Goal: Book appointment/travel/reservation

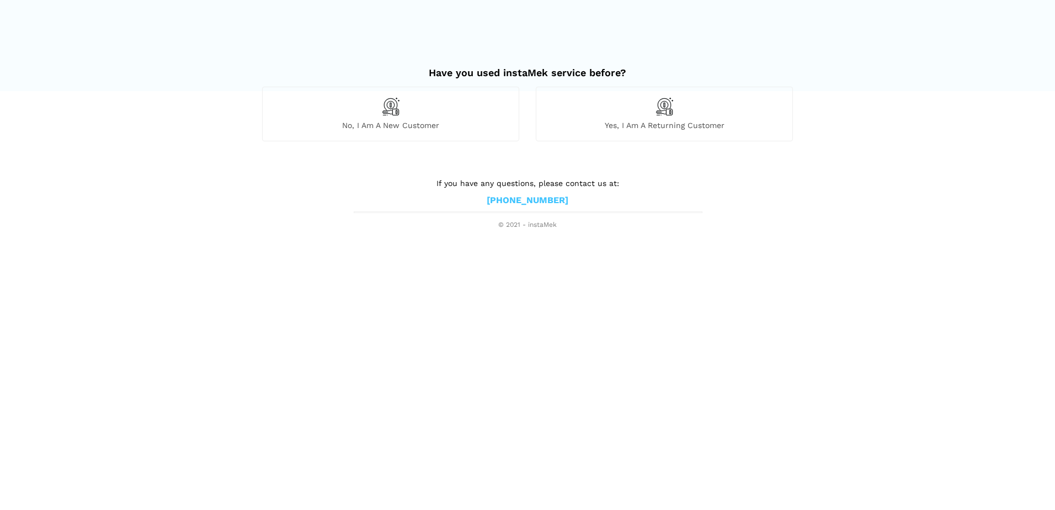
click at [383, 108] on img at bounding box center [390, 106] width 19 height 19
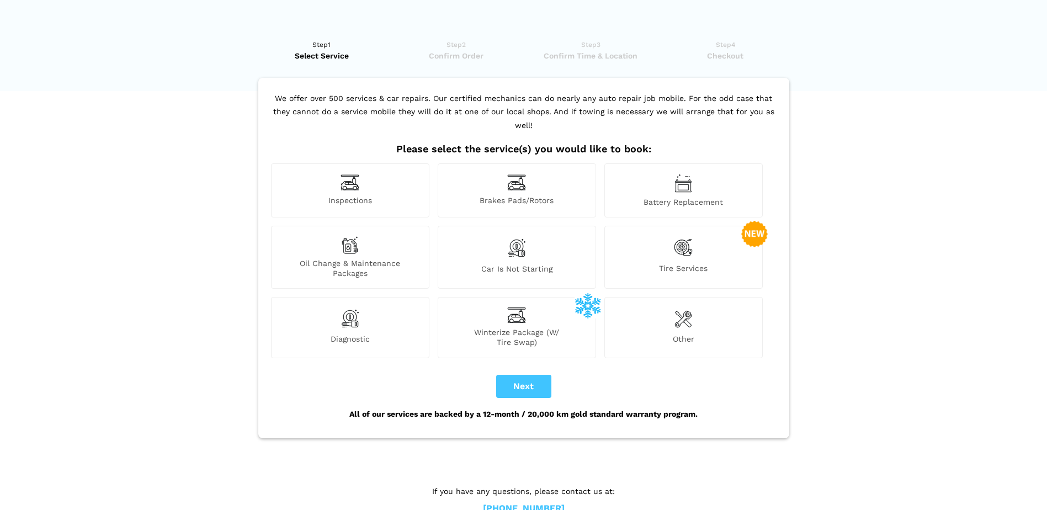
click at [378, 243] on div "Oil Change & Maintenance Packages" at bounding box center [350, 257] width 158 height 63
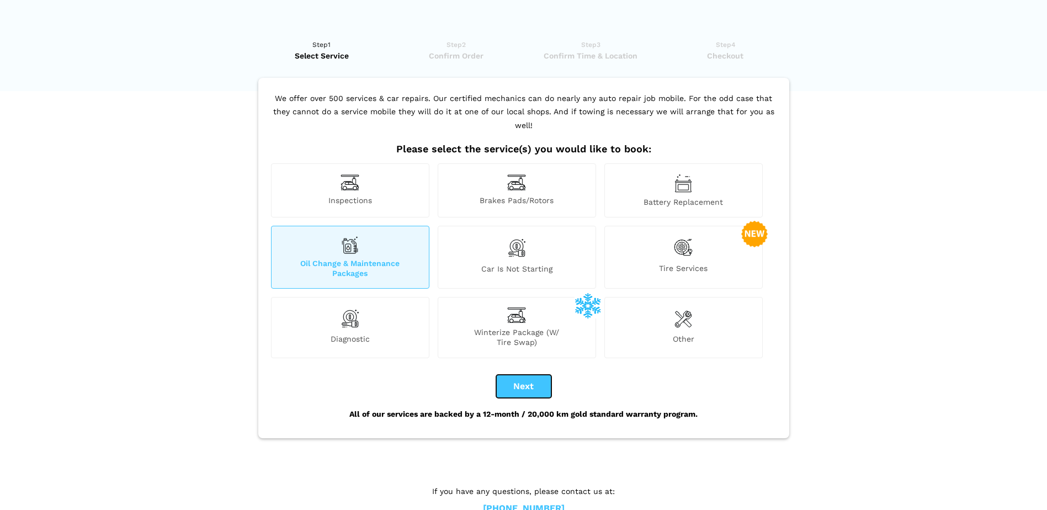
click at [521, 375] on button "Next" at bounding box center [523, 386] width 55 height 23
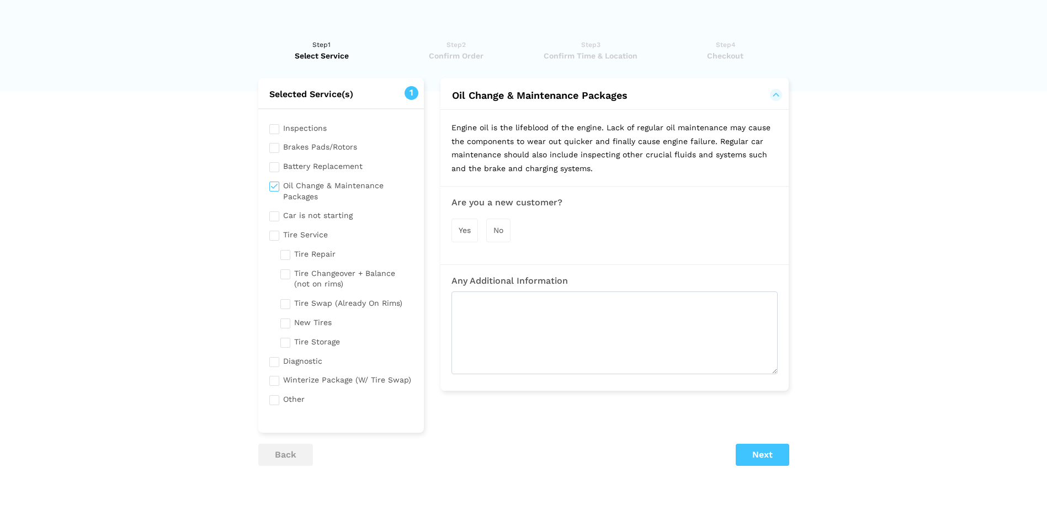
checkbox input "true"
click at [472, 230] on div "Yes" at bounding box center [464, 231] width 26 height 24
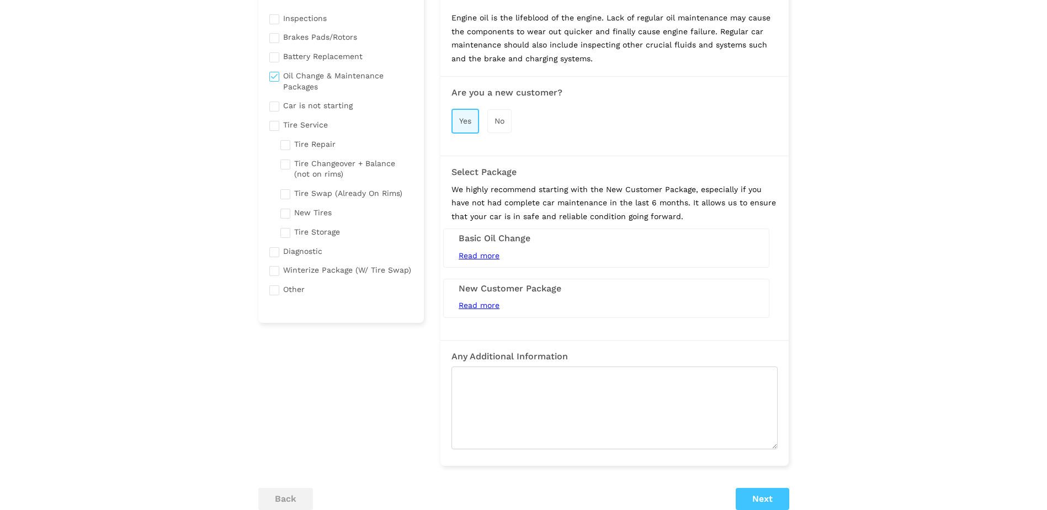
scroll to position [110, 0]
click at [488, 300] on div "Read more 5L Conventional Oil Change (Synthetic Extra) Tire Rotation / Swap Bra…" at bounding box center [606, 305] width 312 height 14
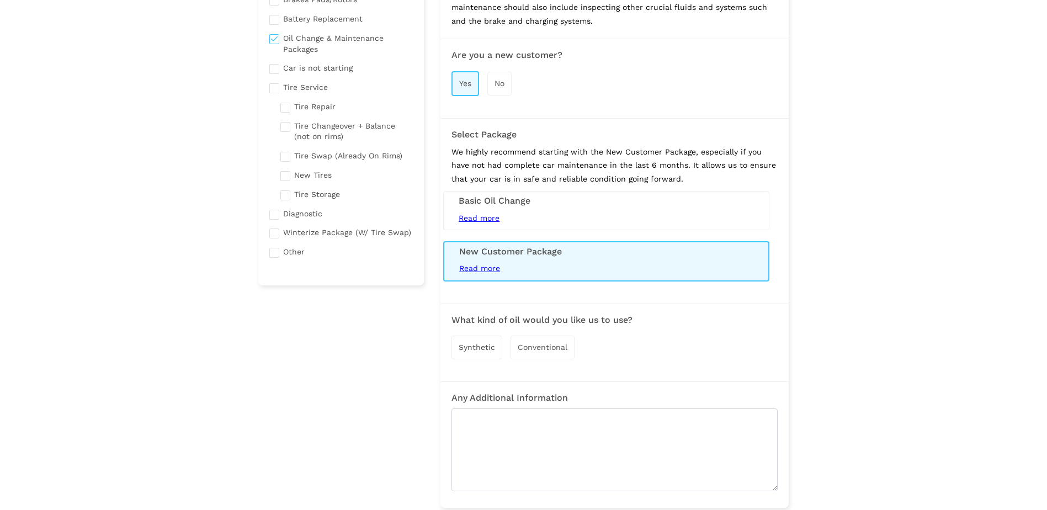
scroll to position [166, 0]
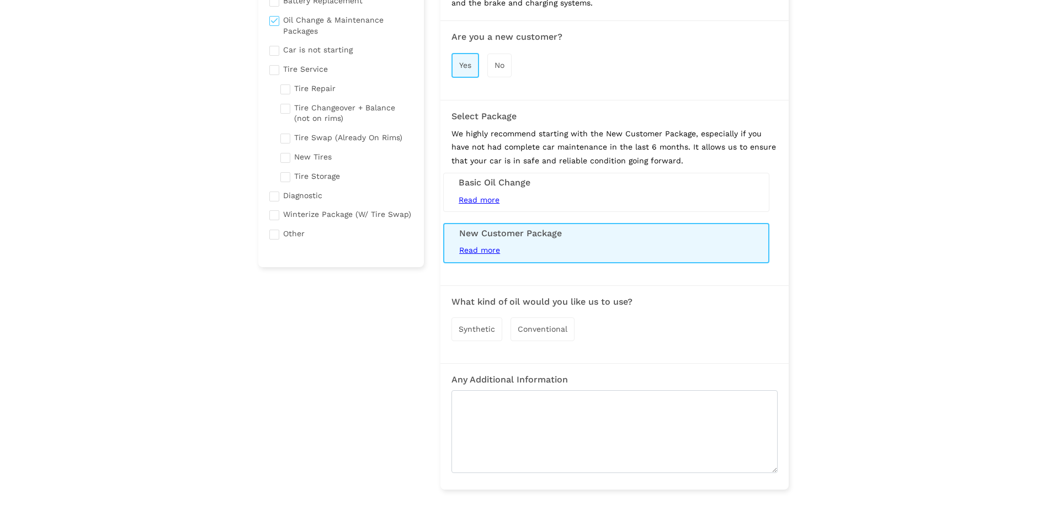
click at [493, 199] on span "Read more" at bounding box center [479, 199] width 41 height 9
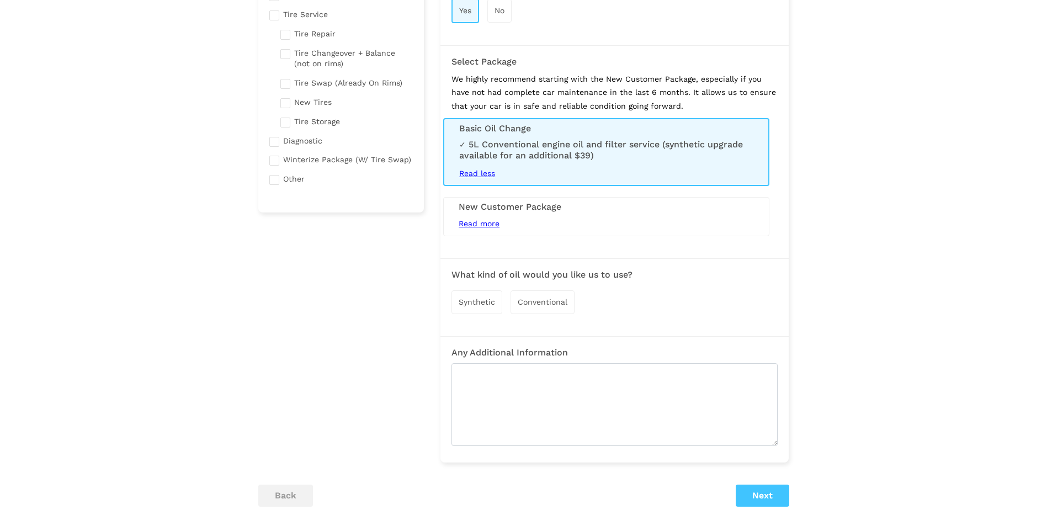
scroll to position [221, 0]
click at [480, 300] on span "Synthetic" at bounding box center [477, 301] width 36 height 9
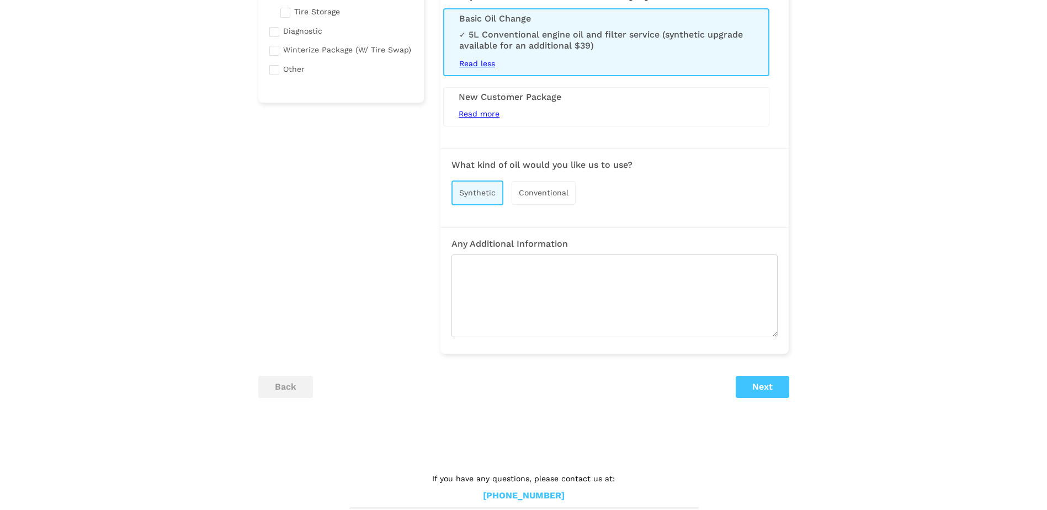
scroll to position [331, 0]
click at [765, 382] on button "Next" at bounding box center [763, 386] width 54 height 22
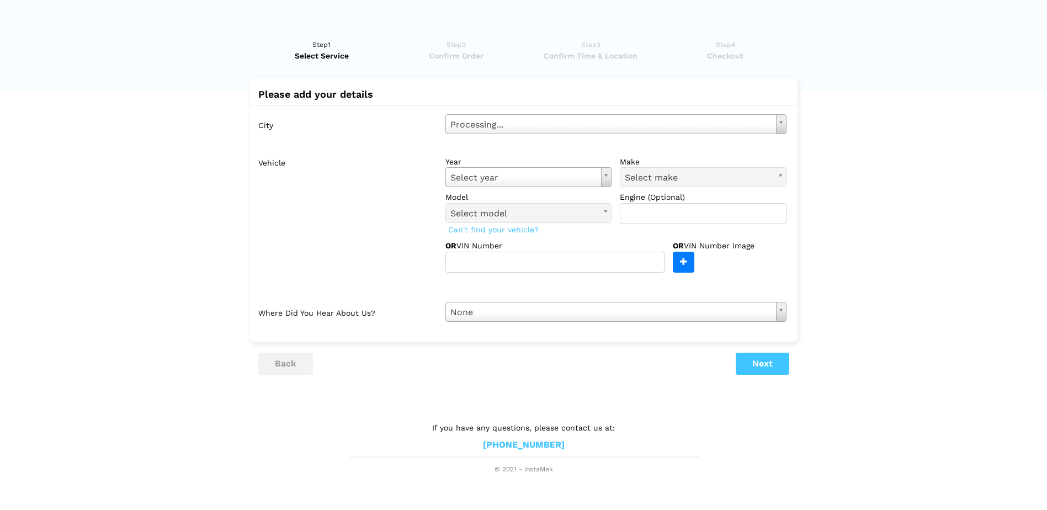
scroll to position [0, 0]
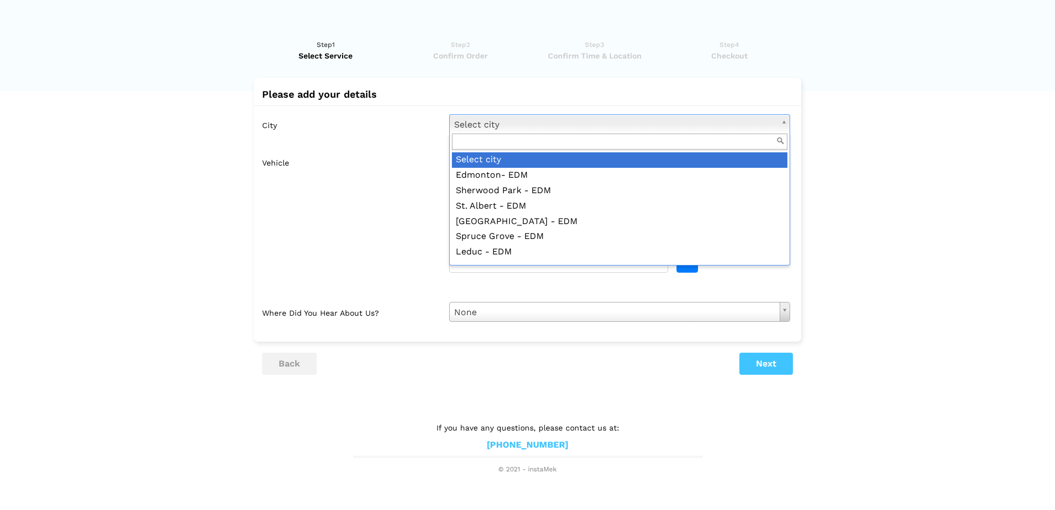
drag, startPoint x: 488, startPoint y: 125, endPoint x: 491, endPoint y: 140, distance: 15.1
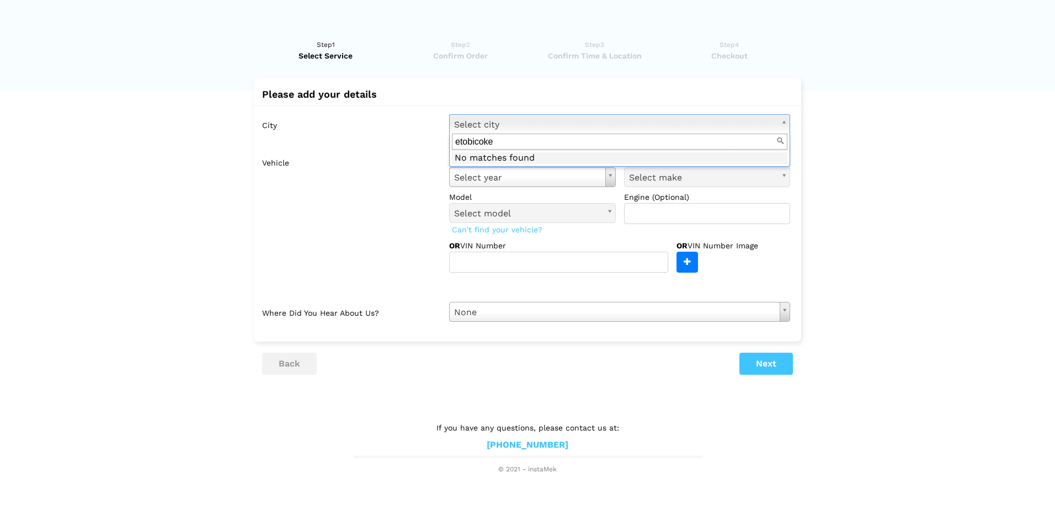
click at [780, 140] on input "etobicoke" at bounding box center [620, 142] width 336 height 17
drag, startPoint x: 528, startPoint y: 146, endPoint x: 391, endPoint y: 123, distance: 138.9
click at [385, 132] on body "Have you used instaMek service before? No, I am a new customer Yes, I am a retu…" at bounding box center [527, 237] width 1055 height 475
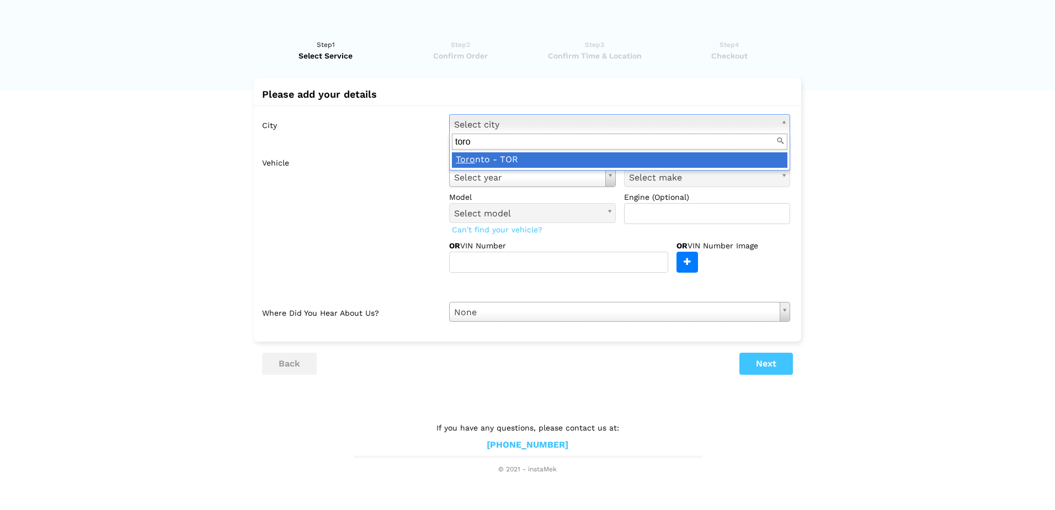
type input "toro"
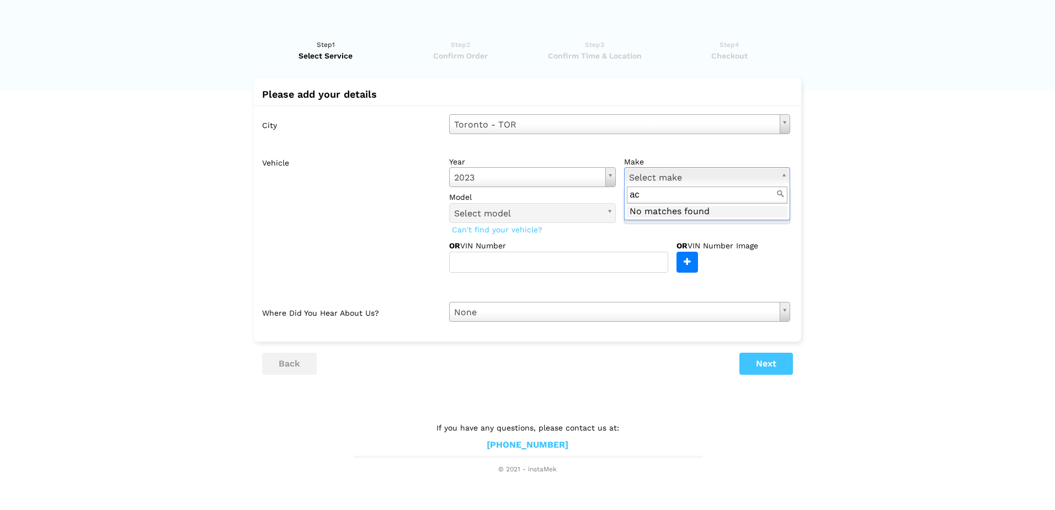
type input "a"
type input "gm"
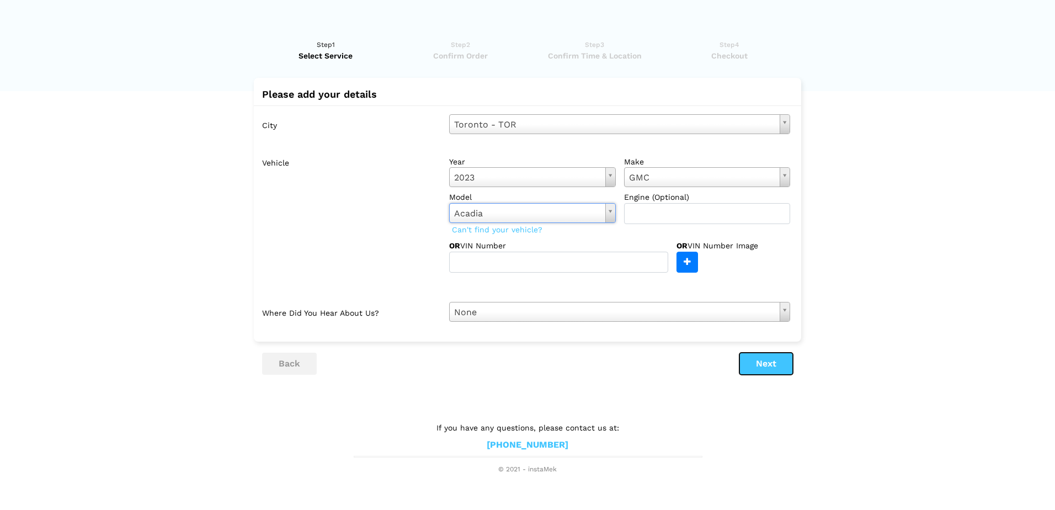
click at [763, 364] on button "Next" at bounding box center [766, 364] width 54 height 22
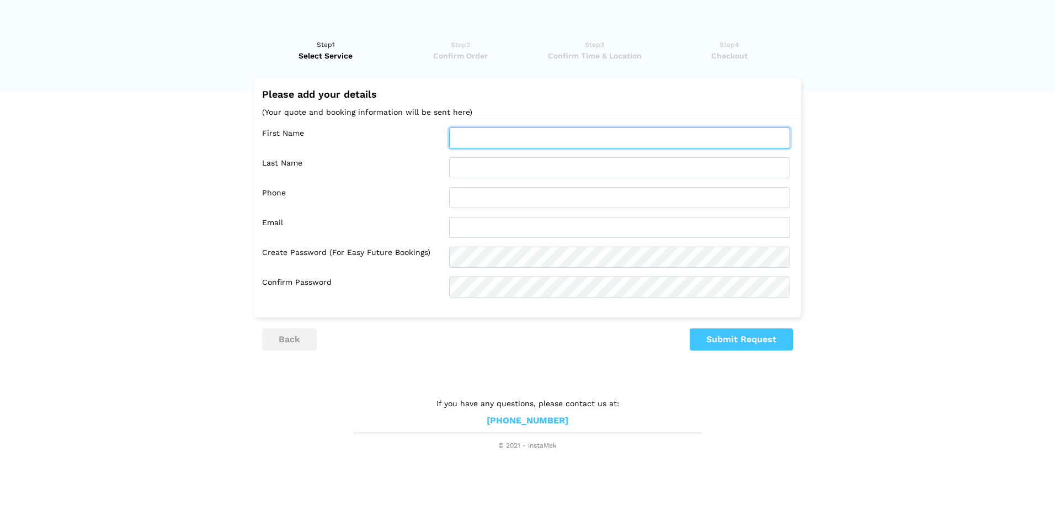
click at [494, 134] on input "text" at bounding box center [619, 137] width 341 height 21
type input "[PERSON_NAME]"
type input "Younes"
type input "4164645632"
type input "[PERSON_NAME][EMAIL_ADDRESS][PERSON_NAME][PERSON_NAME][DOMAIN_NAME]"
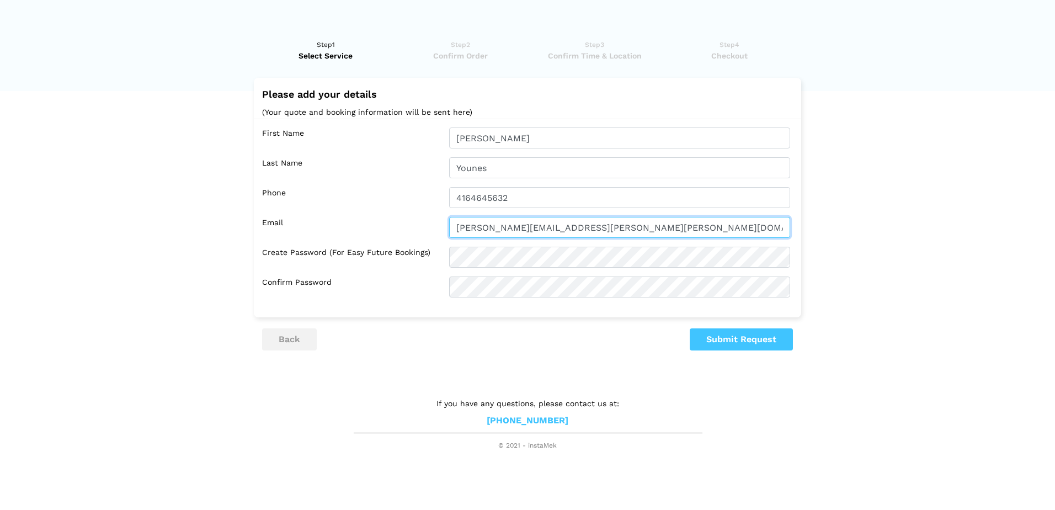
click at [553, 230] on input "[PERSON_NAME][EMAIL_ADDRESS][PERSON_NAME][PERSON_NAME][DOMAIN_NAME]" at bounding box center [619, 227] width 341 height 21
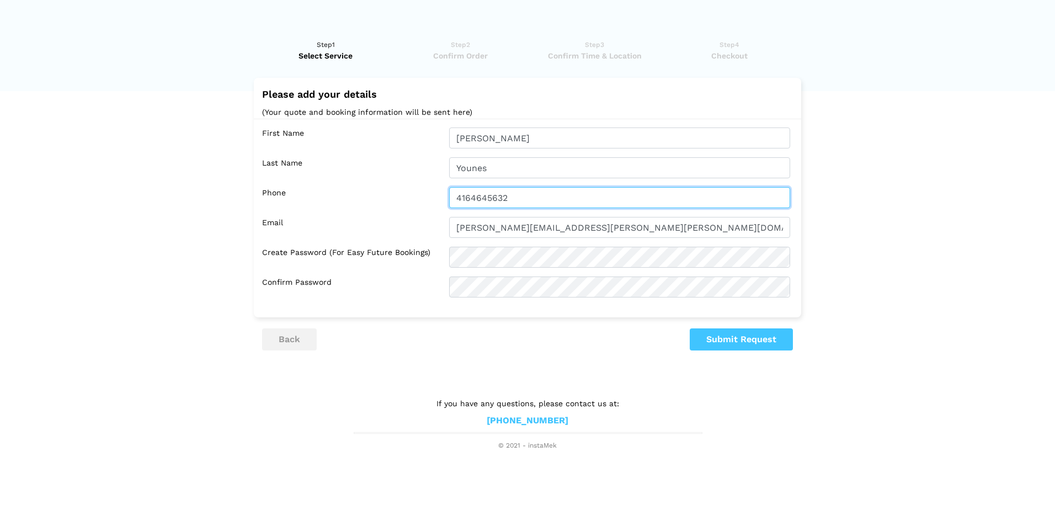
click at [597, 195] on input "4164645632" at bounding box center [619, 197] width 341 height 21
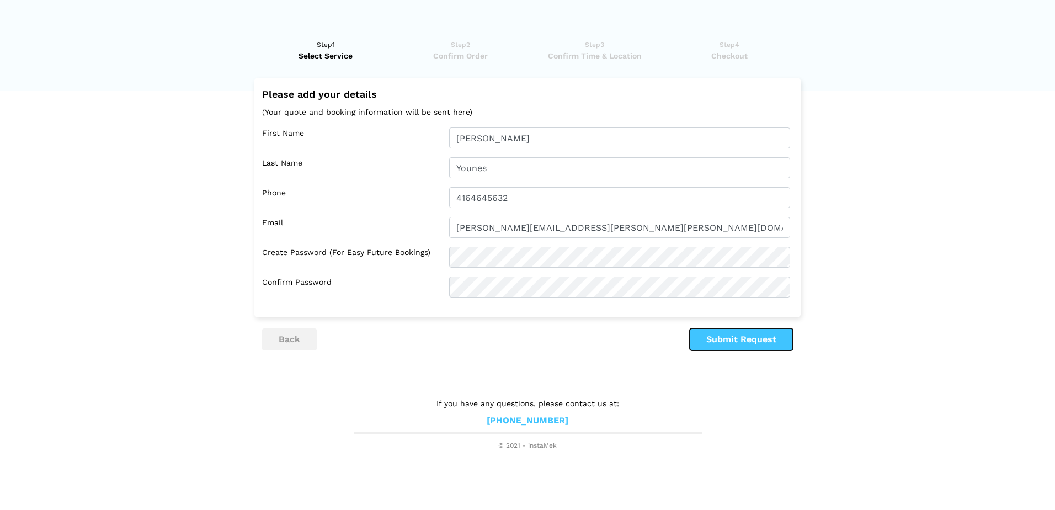
click at [748, 338] on button "Submit Request" at bounding box center [741, 339] width 103 height 22
click at [740, 345] on button "Submit Request" at bounding box center [741, 339] width 103 height 22
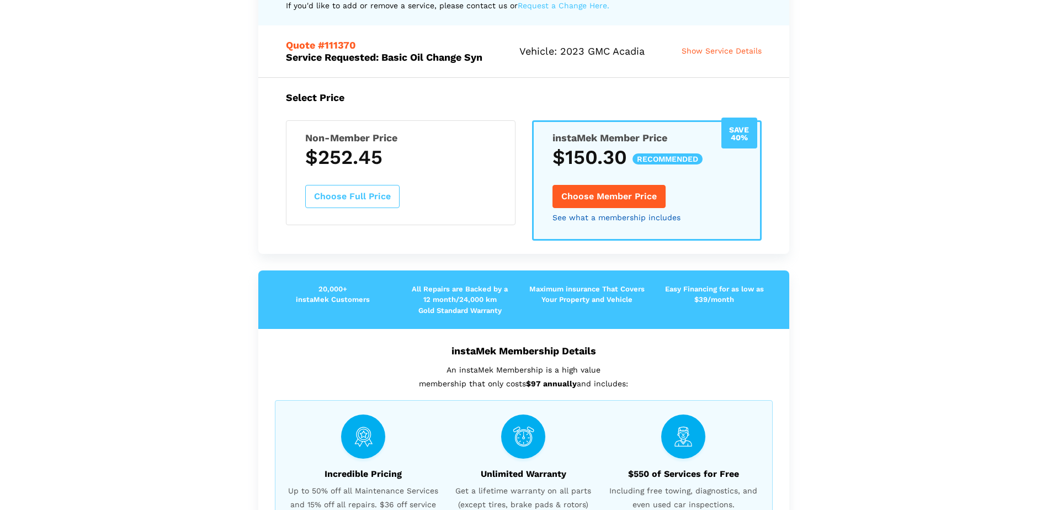
scroll to position [110, 0]
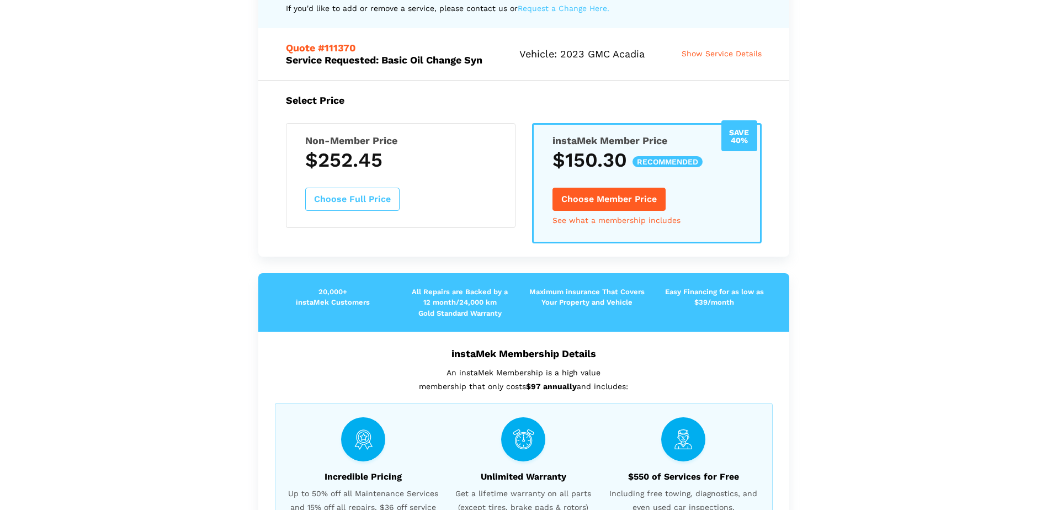
click at [573, 136] on h5 "instaMek Member Price" at bounding box center [646, 141] width 189 height 12
click at [605, 198] on button "Choose Member Price" at bounding box center [608, 199] width 113 height 23
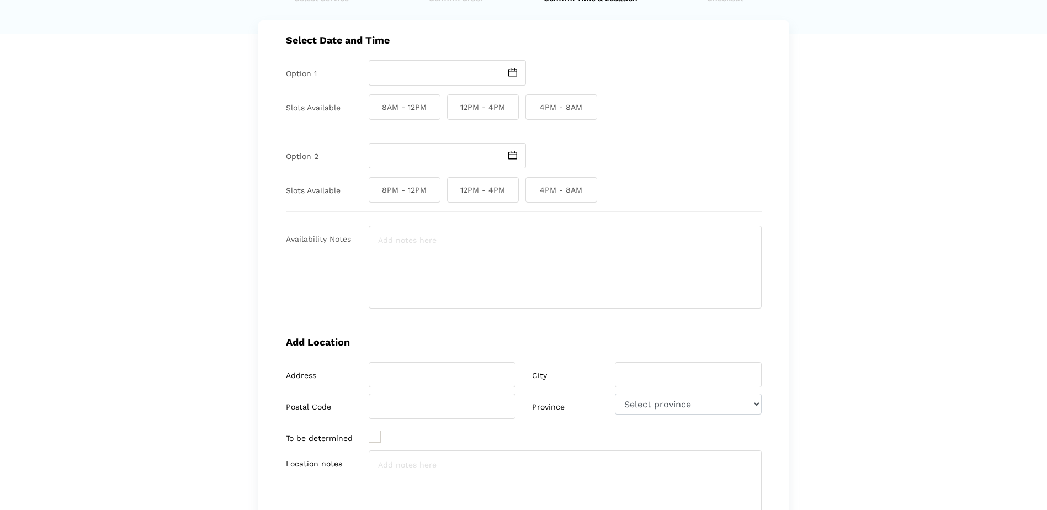
scroll to position [0, 0]
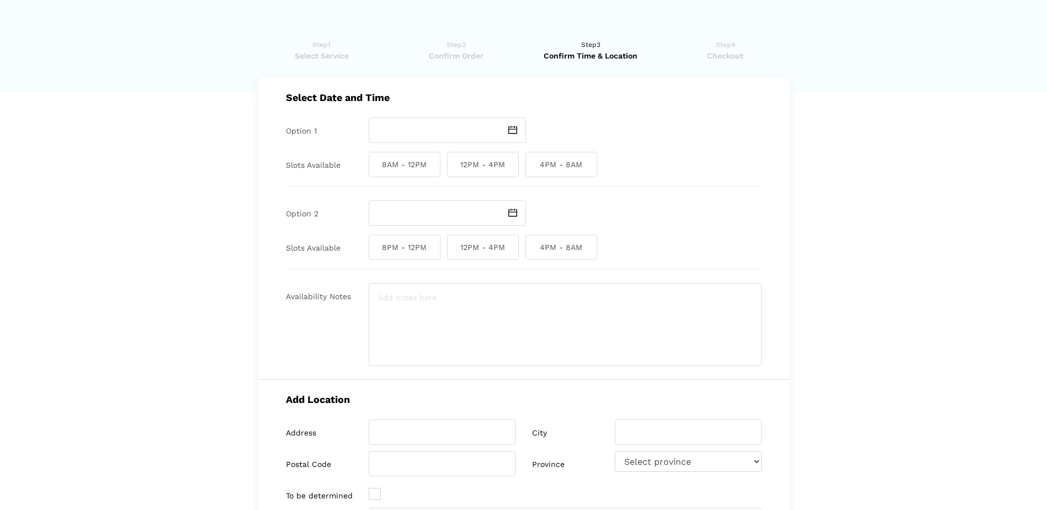
click at [513, 130] on img at bounding box center [512, 130] width 9 height 8
click at [935, 142] on lik "Have you used instaMek service before? No, I am a new customer Yes, I am a retu…" at bounding box center [523, 408] width 1047 height 761
click at [510, 131] on img at bounding box center [512, 130] width 9 height 8
click at [446, 221] on td "17" at bounding box center [447, 217] width 13 height 13
type input "[DATE]"
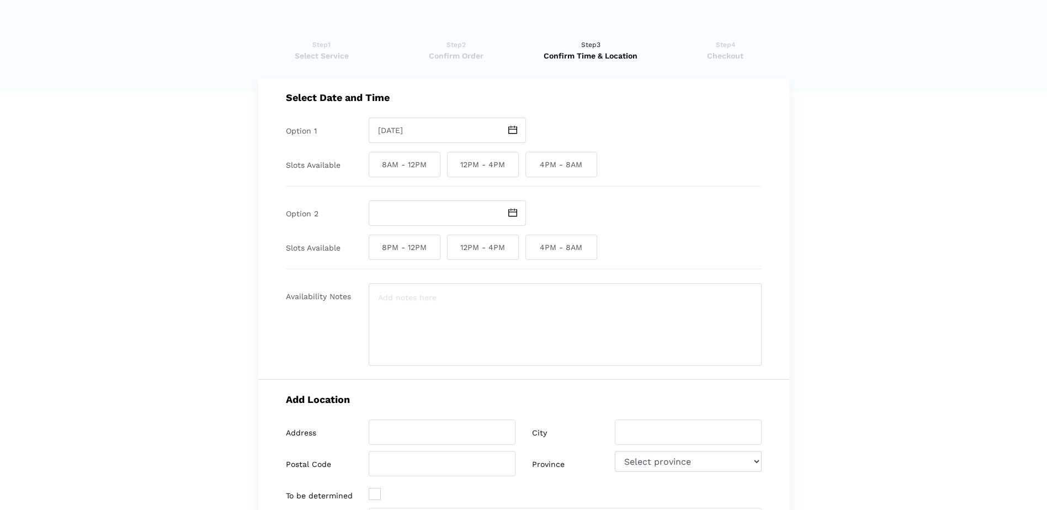
click at [482, 163] on span "12PM - 4PM" at bounding box center [483, 164] width 72 height 25
click at [454, 163] on input "12PM - 4PM" at bounding box center [450, 164] width 7 height 25
checkbox input "true"
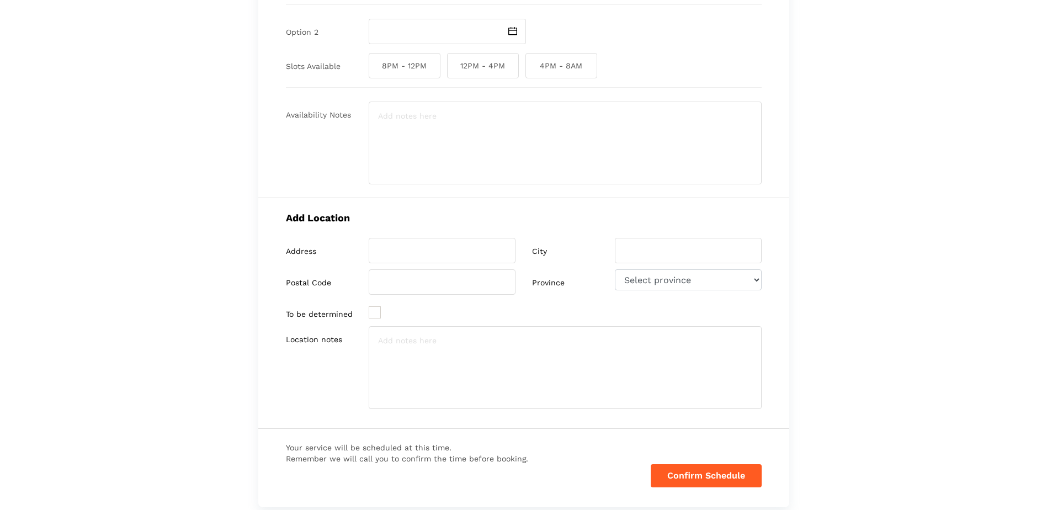
scroll to position [221, 0]
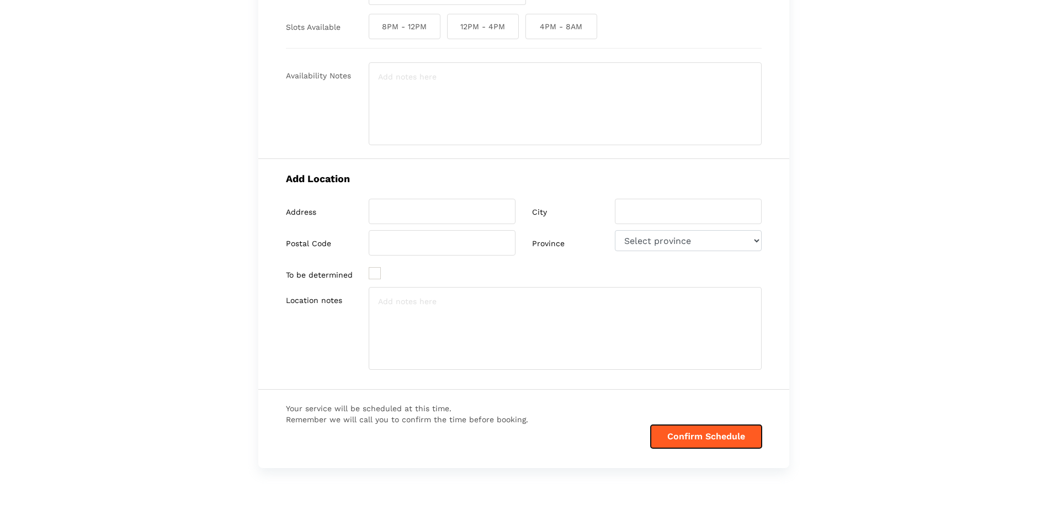
click at [723, 444] on button "Confirm Schedule" at bounding box center [706, 436] width 111 height 23
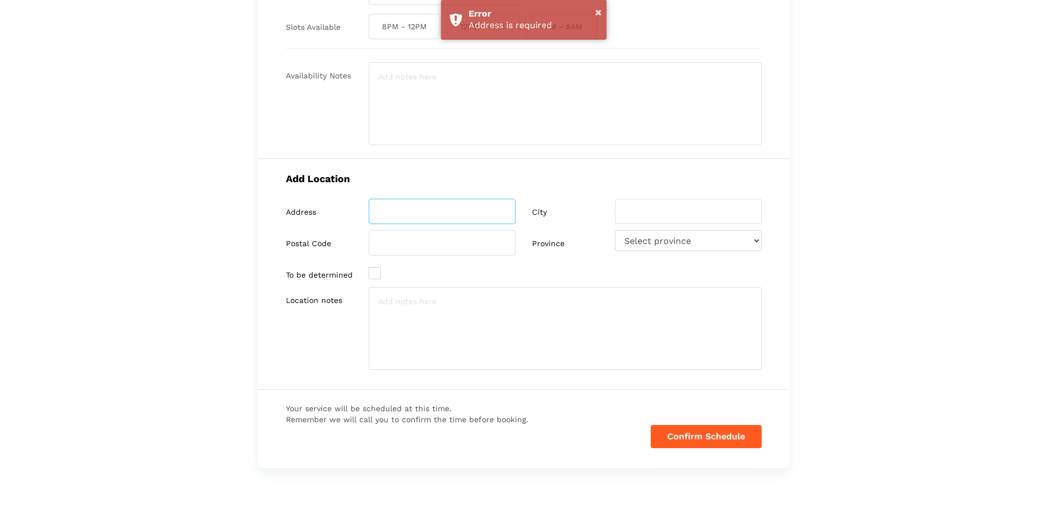
click at [421, 212] on input "search" at bounding box center [442, 211] width 147 height 25
click at [418, 220] on input "search" at bounding box center [442, 211] width 147 height 25
type input "[STREET_ADDRESS]"
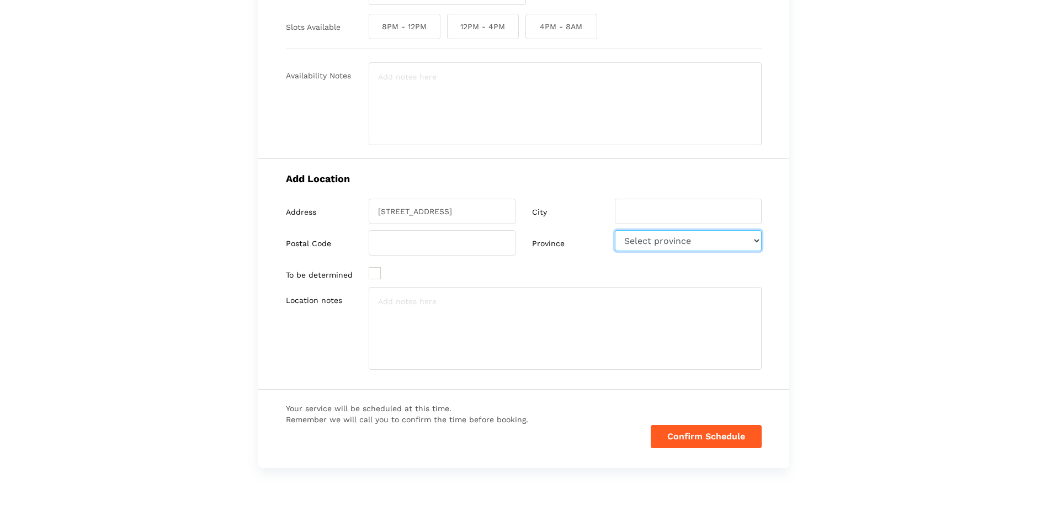
click at [710, 242] on select "Select province [GEOGRAPHIC_DATA] [GEOGRAPHIC_DATA] [GEOGRAPHIC_DATA] [US_STATE…" at bounding box center [688, 240] width 147 height 21
select select "ON"
click at [615, 230] on select "Select province [GEOGRAPHIC_DATA] [GEOGRAPHIC_DATA] [GEOGRAPHIC_DATA] [US_STATE…" at bounding box center [688, 240] width 147 height 21
click at [459, 246] on input "search" at bounding box center [442, 242] width 147 height 25
type input "m9b 5b1"
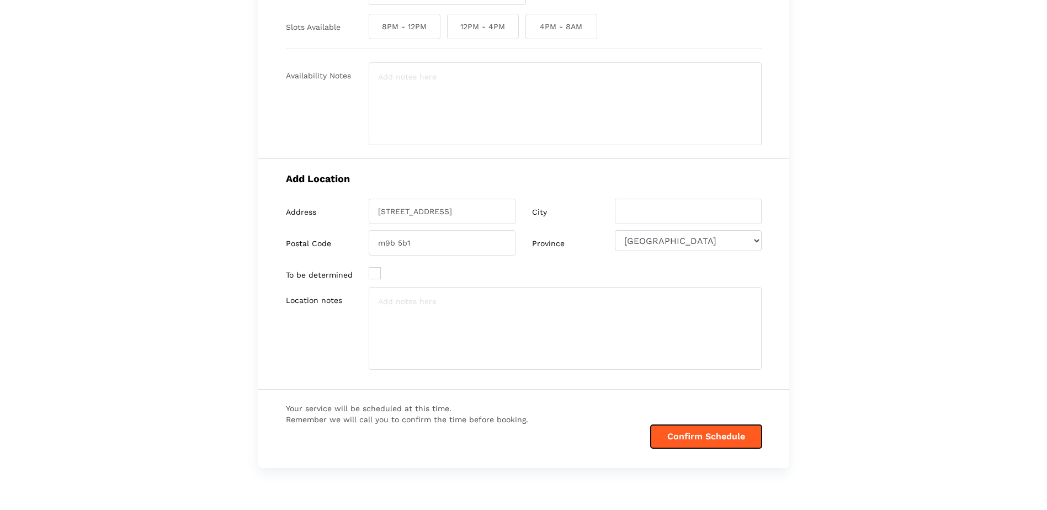
click at [715, 434] on button "Confirm Schedule" at bounding box center [706, 436] width 111 height 23
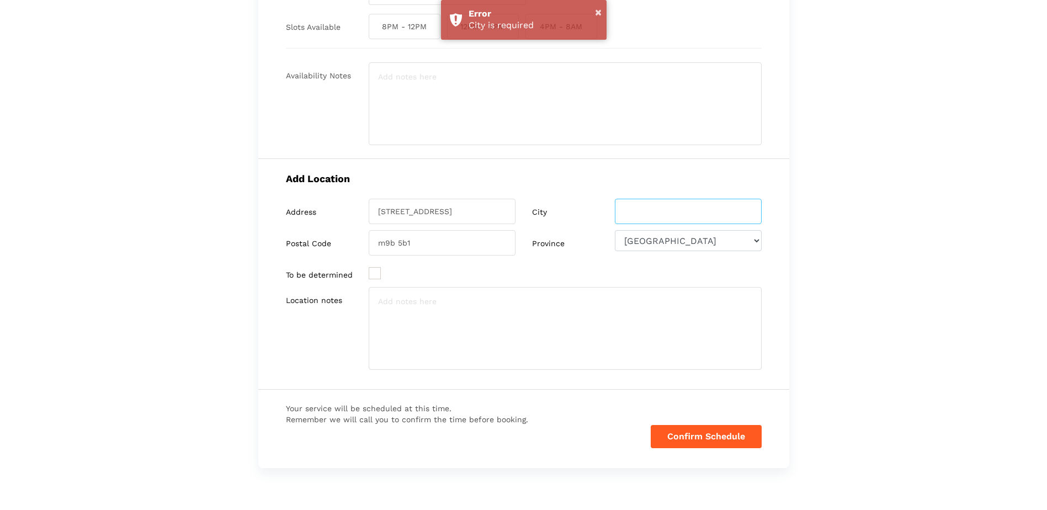
click at [696, 212] on input "search" at bounding box center [688, 211] width 147 height 25
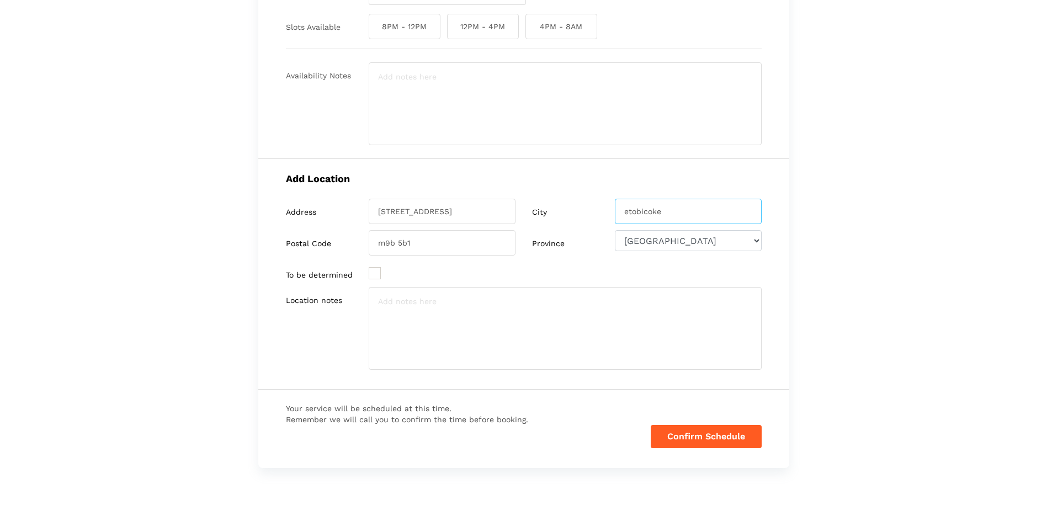
type input "etobicoke"
click at [730, 424] on div "Your service will be scheduled at this time. Remember we will call you to confi…" at bounding box center [523, 426] width 531 height 72
click at [737, 431] on button "Confirm Schedule" at bounding box center [706, 436] width 111 height 23
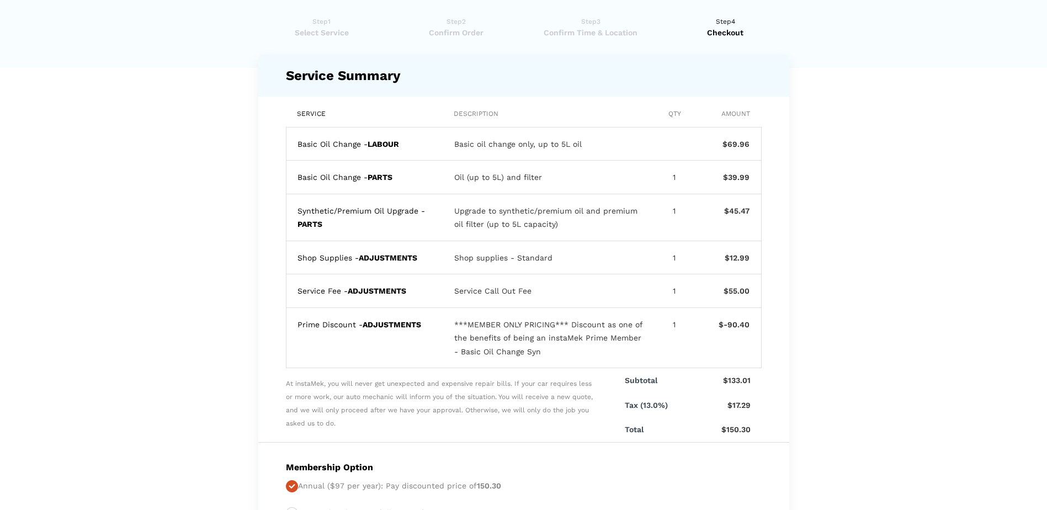
scroll to position [0, 0]
